Goal: Task Accomplishment & Management: Manage account settings

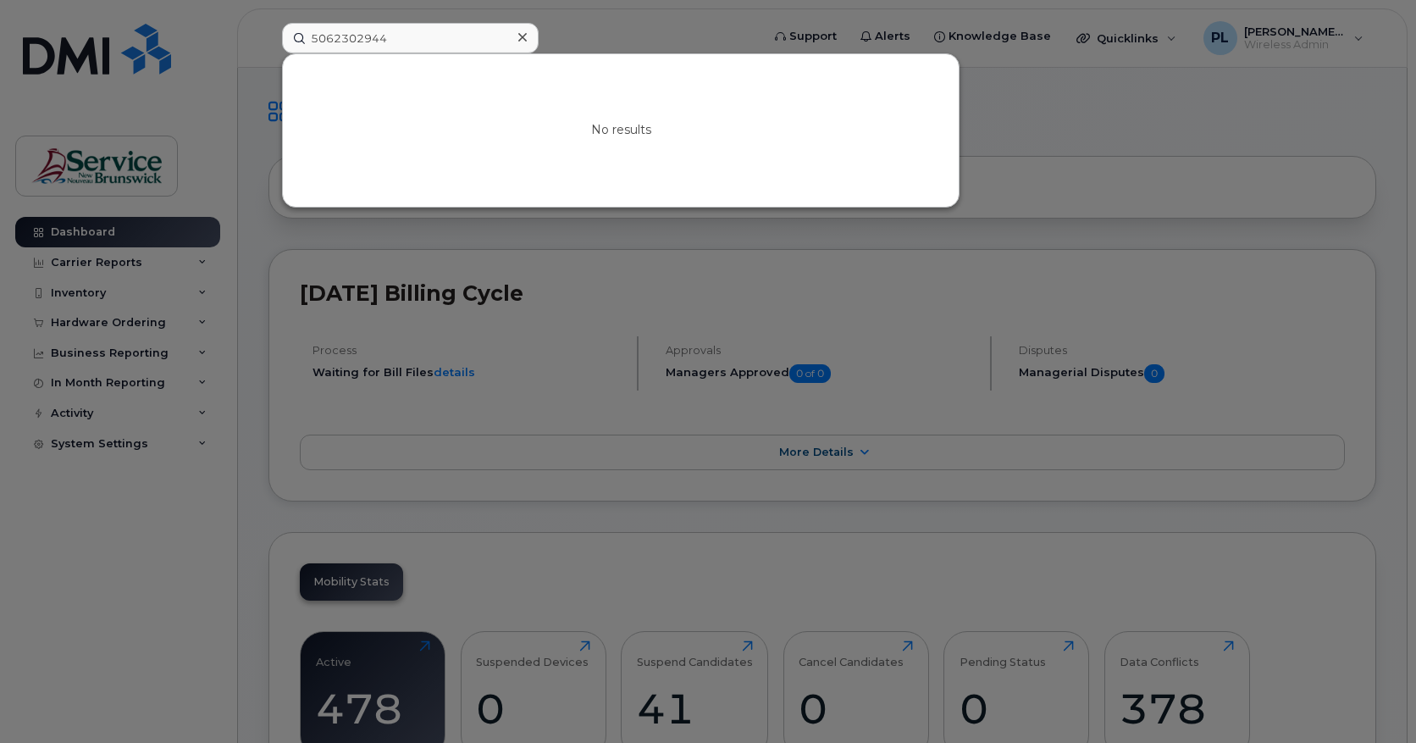
click at [395, 10] on div at bounding box center [708, 371] width 1416 height 743
click at [395, 35] on input "5062302944" at bounding box center [410, 38] width 257 height 30
paste input "5662133"
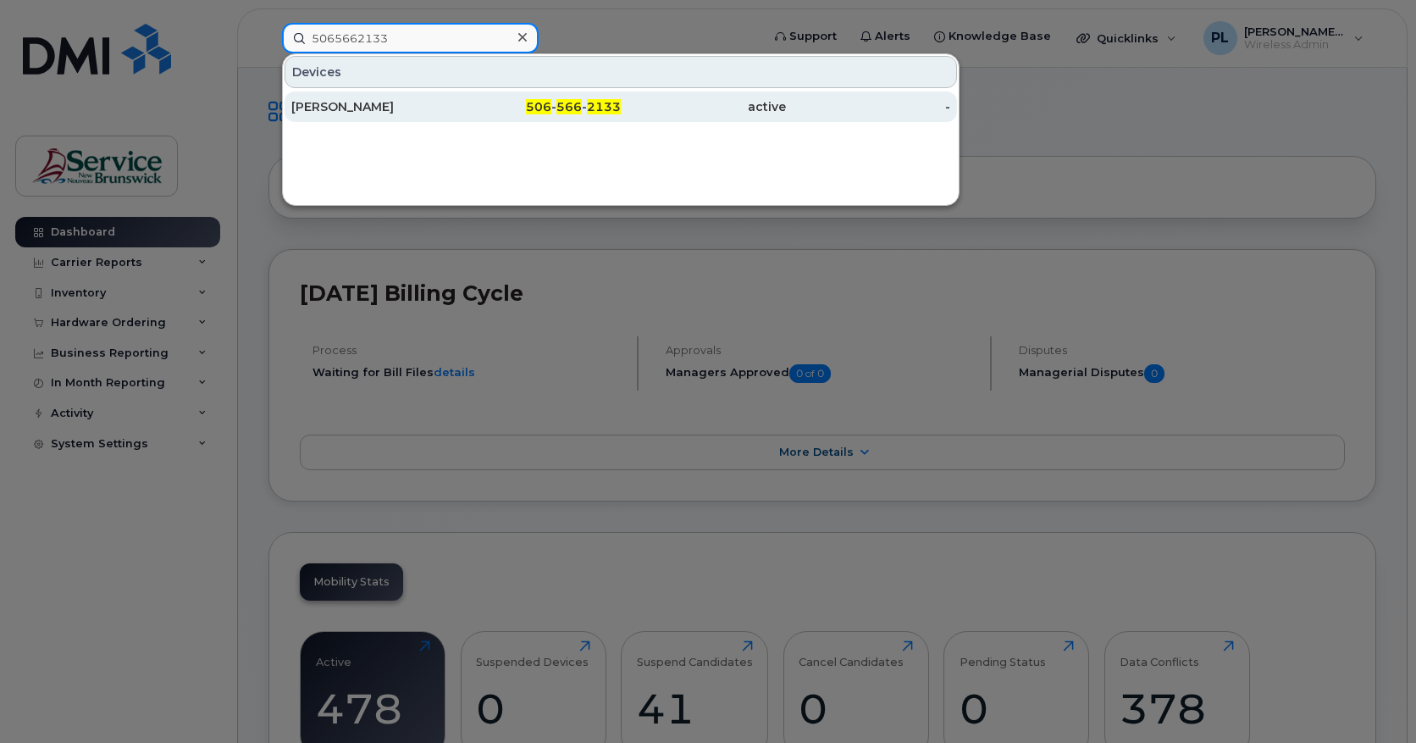
type input "5065662133"
click at [532, 111] on span "506" at bounding box center [538, 106] width 25 height 15
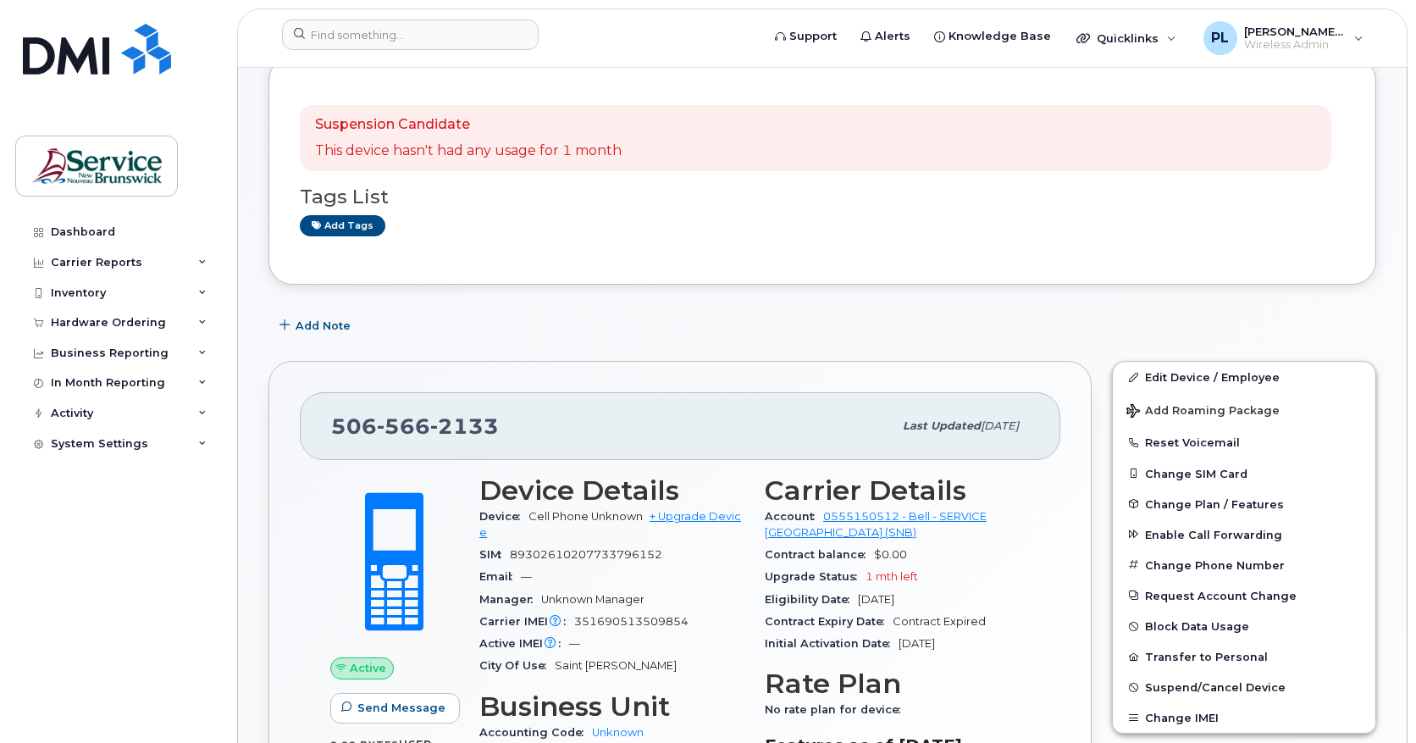
scroll to position [141, 0]
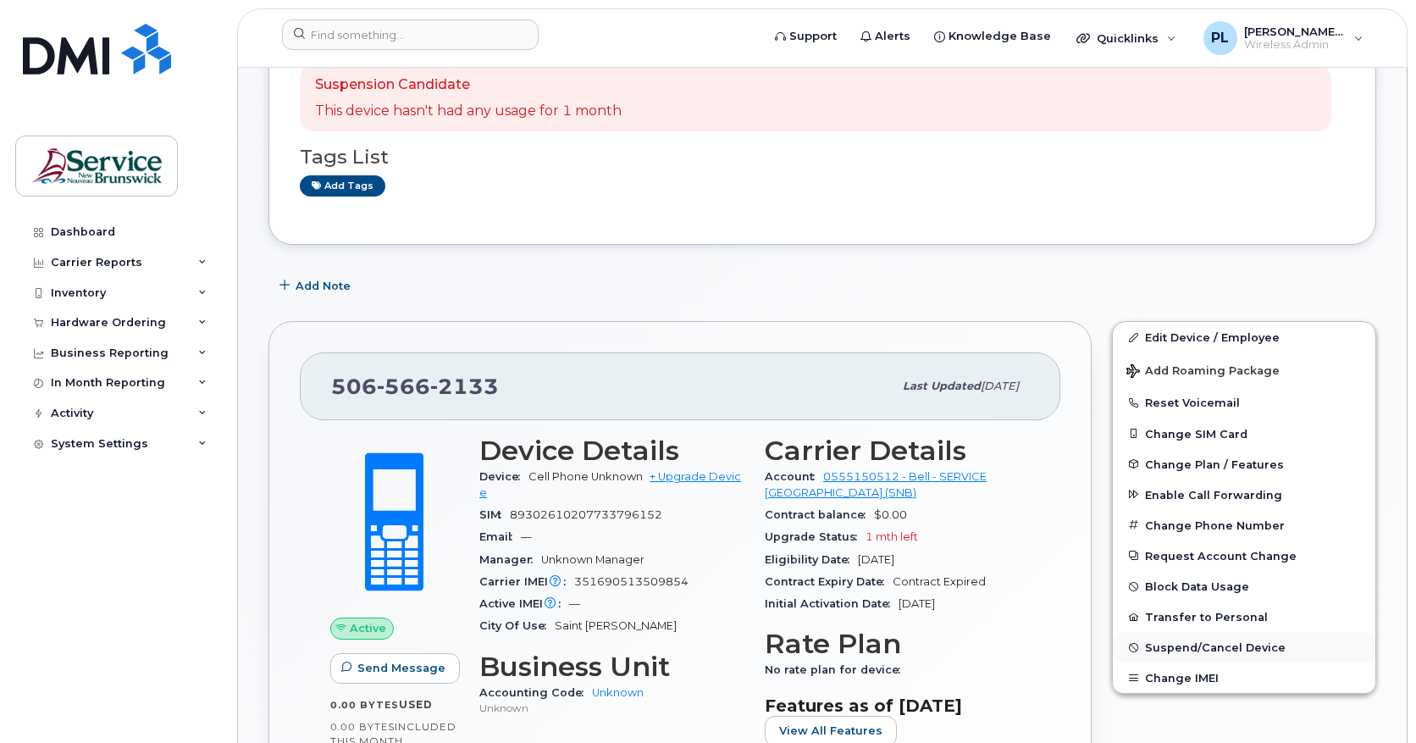
click at [1260, 653] on span "Suspend/Cancel Device" at bounding box center [1215, 647] width 141 height 13
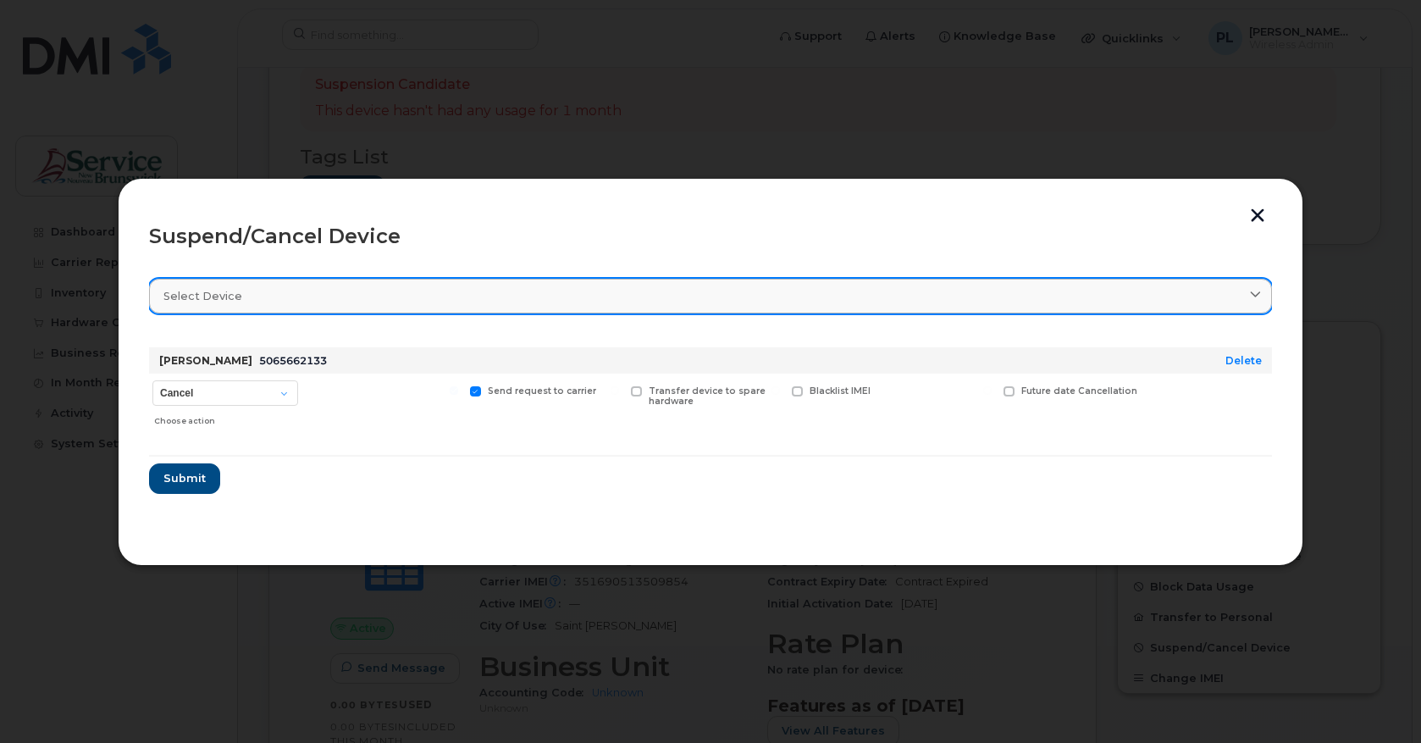
click at [266, 307] on link "Select device" at bounding box center [710, 296] width 1123 height 35
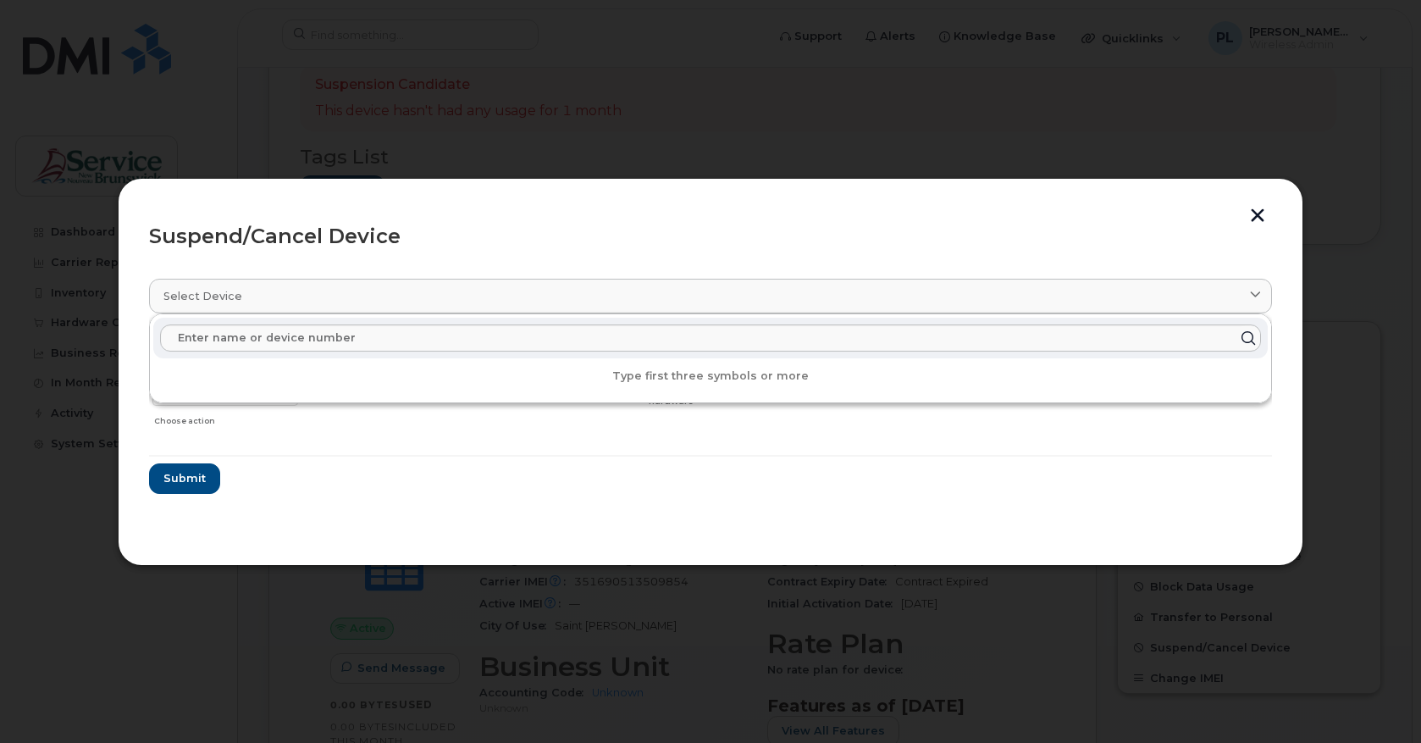
click at [307, 227] on div "Suspend/Cancel Device" at bounding box center [710, 236] width 1123 height 20
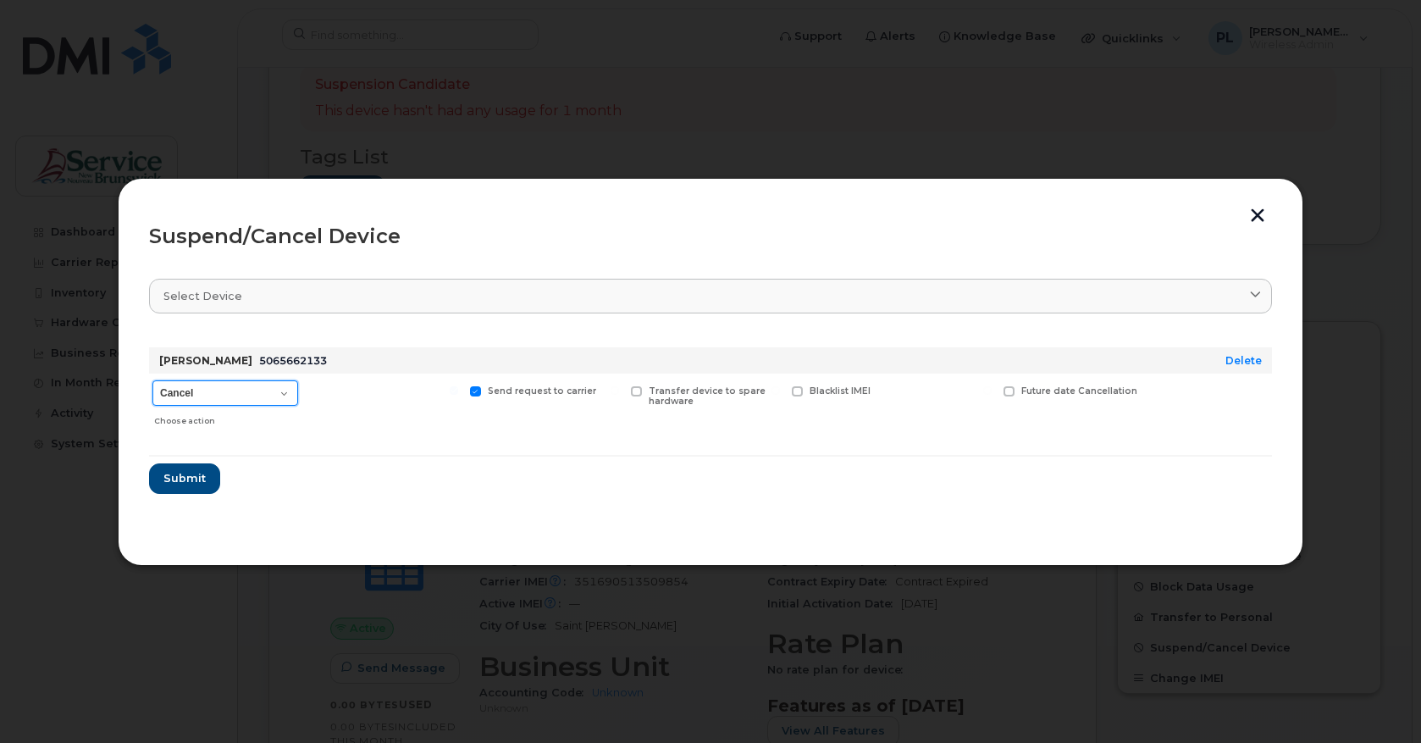
click at [269, 390] on select "Cancel Suspend - Extend Suspension Suspend - Reduced Rate Suspend - Full Rate S…" at bounding box center [225, 392] width 146 height 25
select select "[object Object]"
click at [152, 380] on select "Cancel Suspend - Extend Suspension Suspend - Reduced Rate Suspend - Full Rate S…" at bounding box center [225, 392] width 146 height 25
click at [345, 406] on span "Available for new activations/redeployments" at bounding box center [390, 396] width 127 height 22
click at [297, 395] on input "Available for new activations/redeployments" at bounding box center [293, 390] width 8 height 8
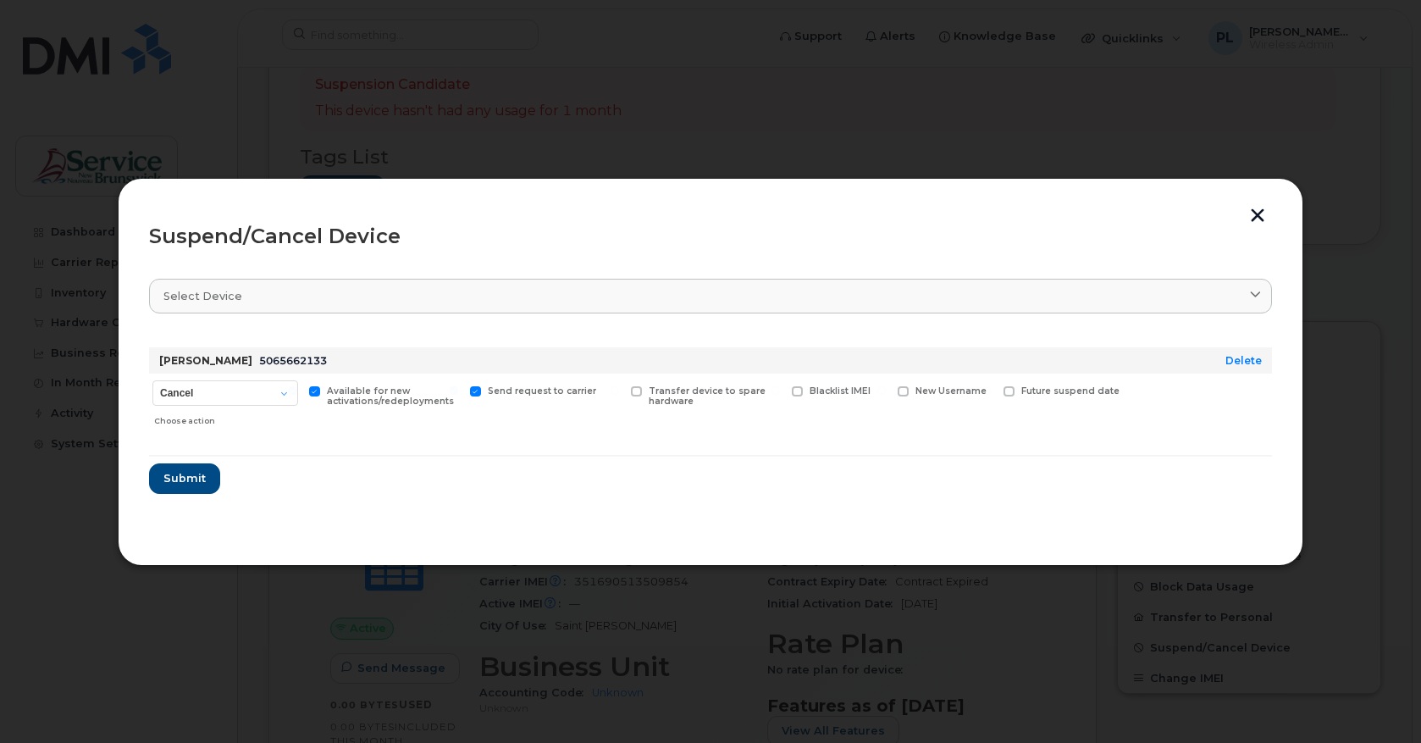
click at [353, 402] on span "Available for new activations/redeployments" at bounding box center [390, 396] width 127 height 22
click at [297, 395] on input "Available for new activations/redeployments" at bounding box center [293, 390] width 8 height 8
checkbox input "false"
click at [196, 478] on span "Submit" at bounding box center [184, 478] width 42 height 16
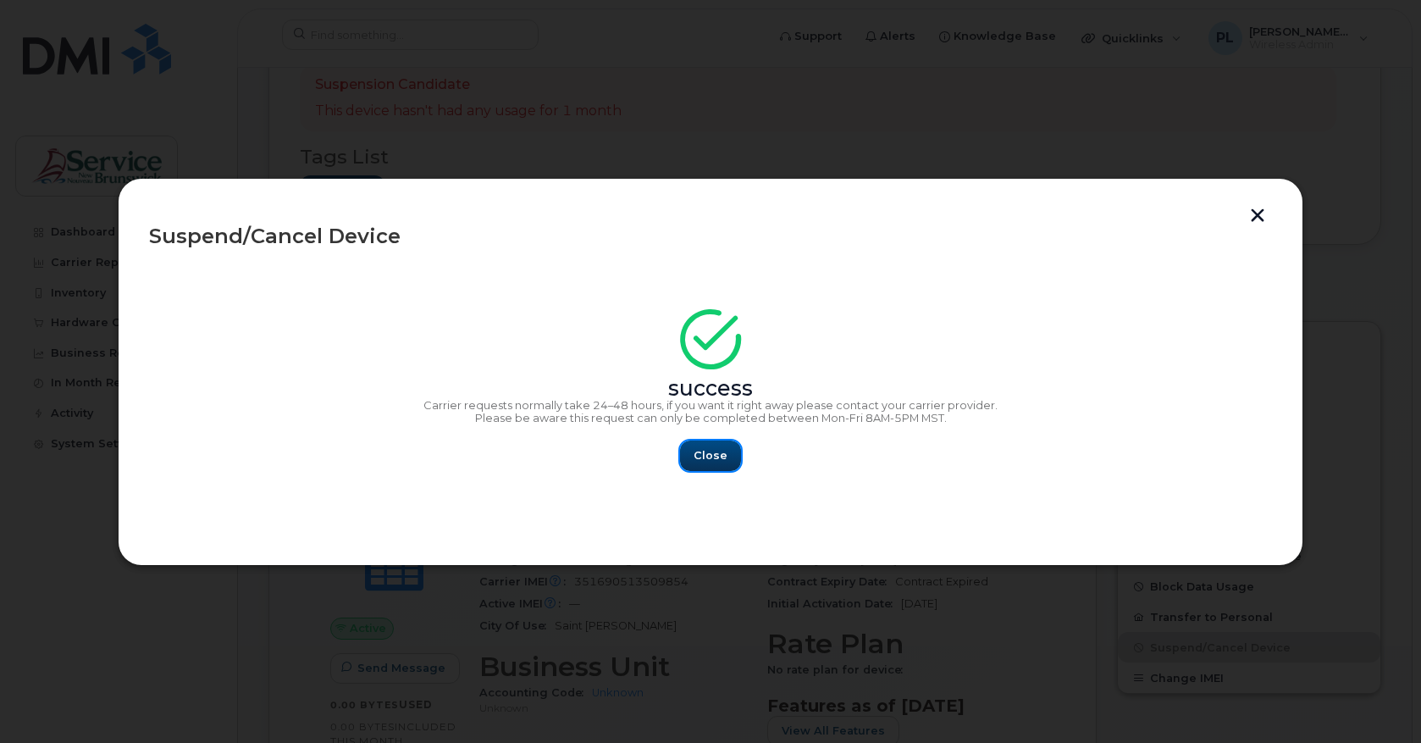
click at [717, 454] on span "Close" at bounding box center [711, 455] width 34 height 16
